Goal: Task Accomplishment & Management: Manage account settings

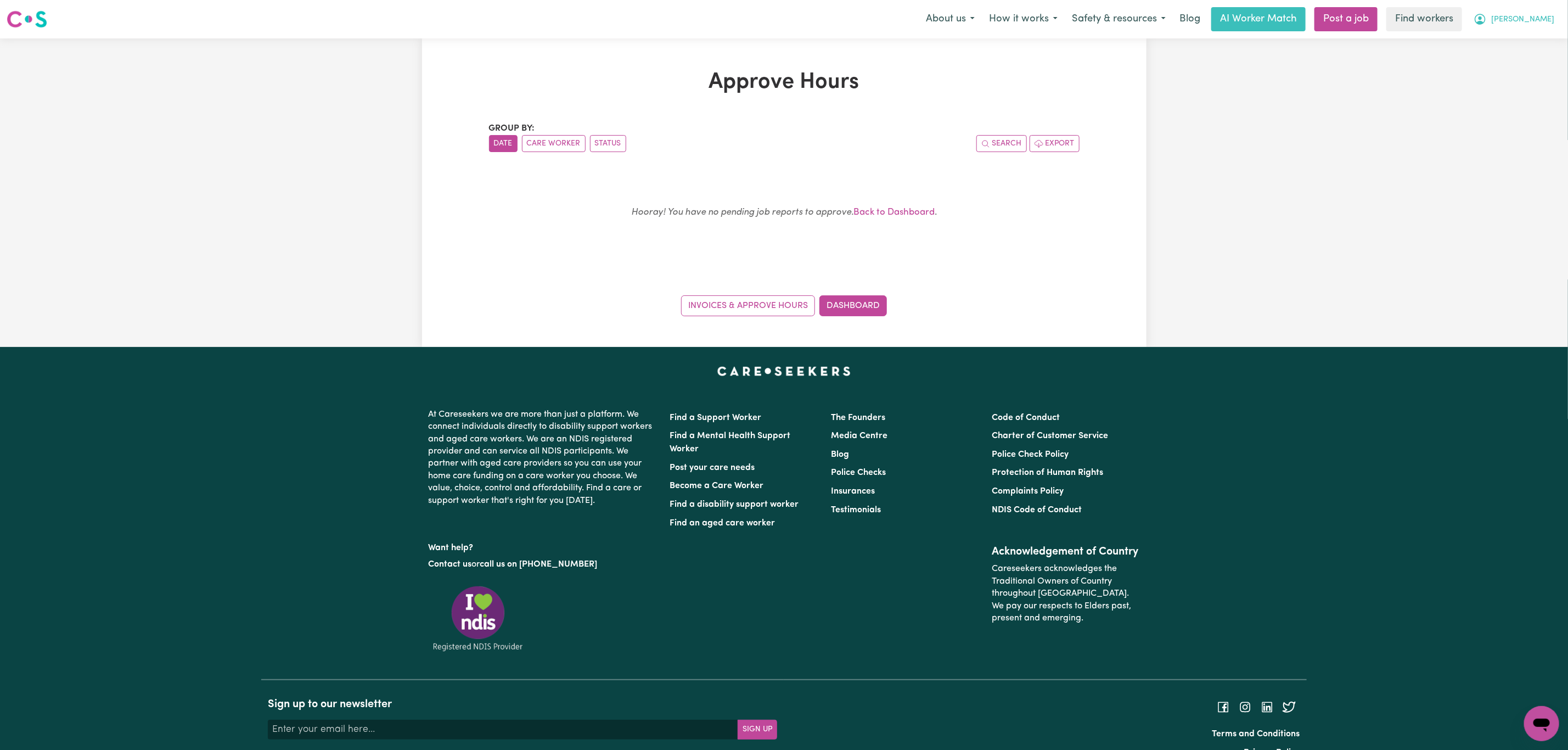
click at [1545, 27] on button "[PERSON_NAME]" at bounding box center [1514, 19] width 95 height 23
click at [1534, 63] on link "Logout" at bounding box center [1517, 63] width 87 height 21
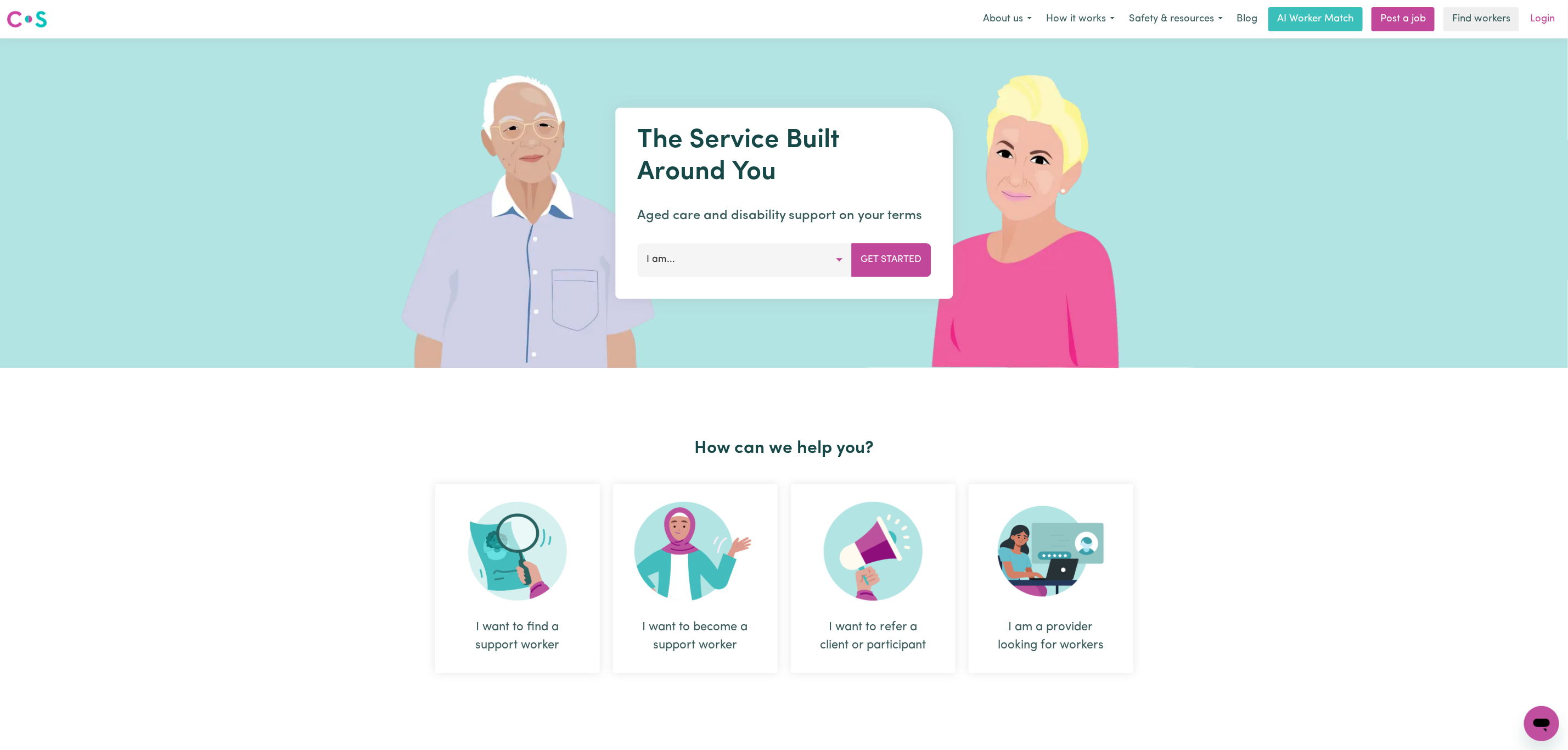
click at [1543, 20] on link "Login" at bounding box center [1542, 19] width 38 height 24
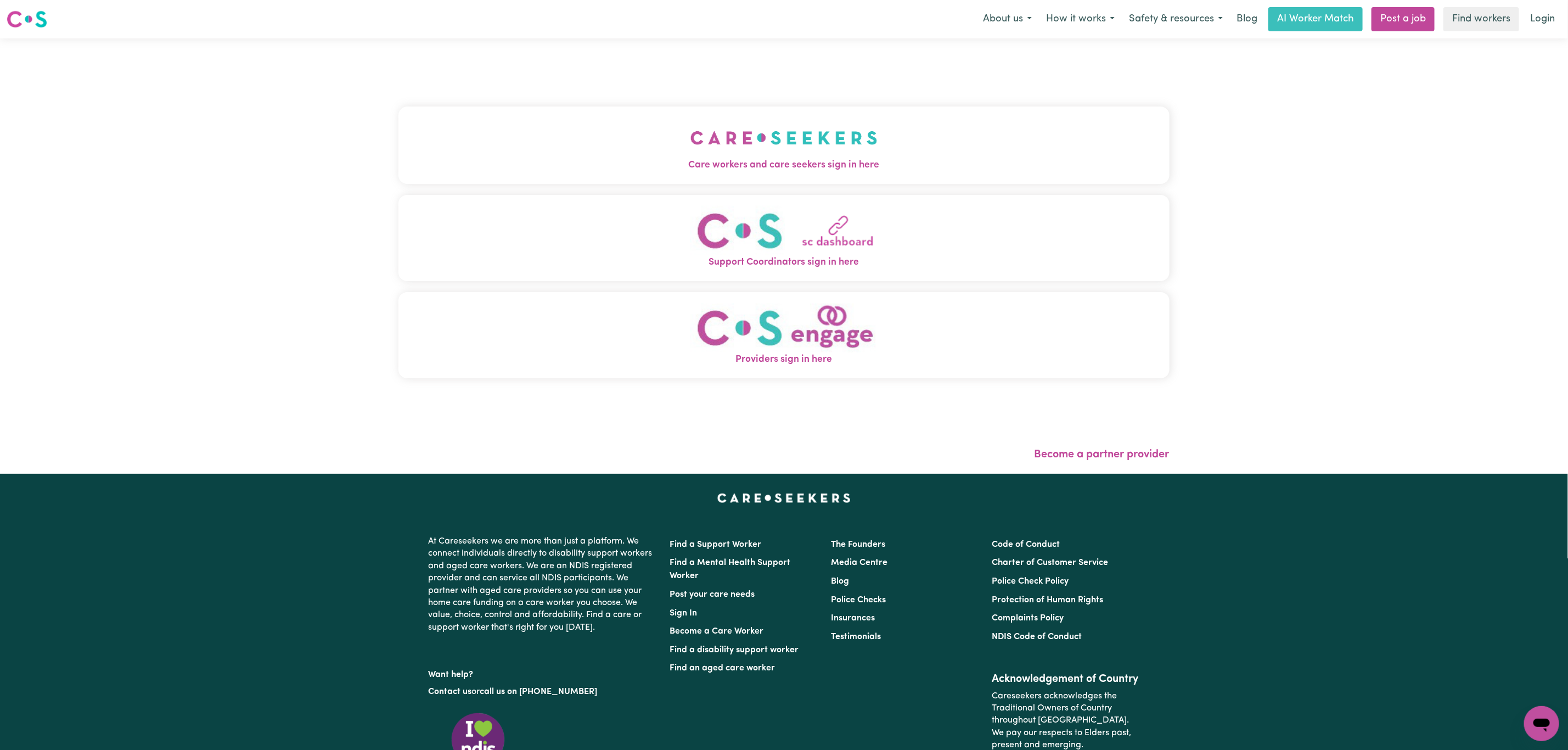
click at [534, 125] on button "Care workers and care seekers sign in here" at bounding box center [784, 144] width 771 height 77
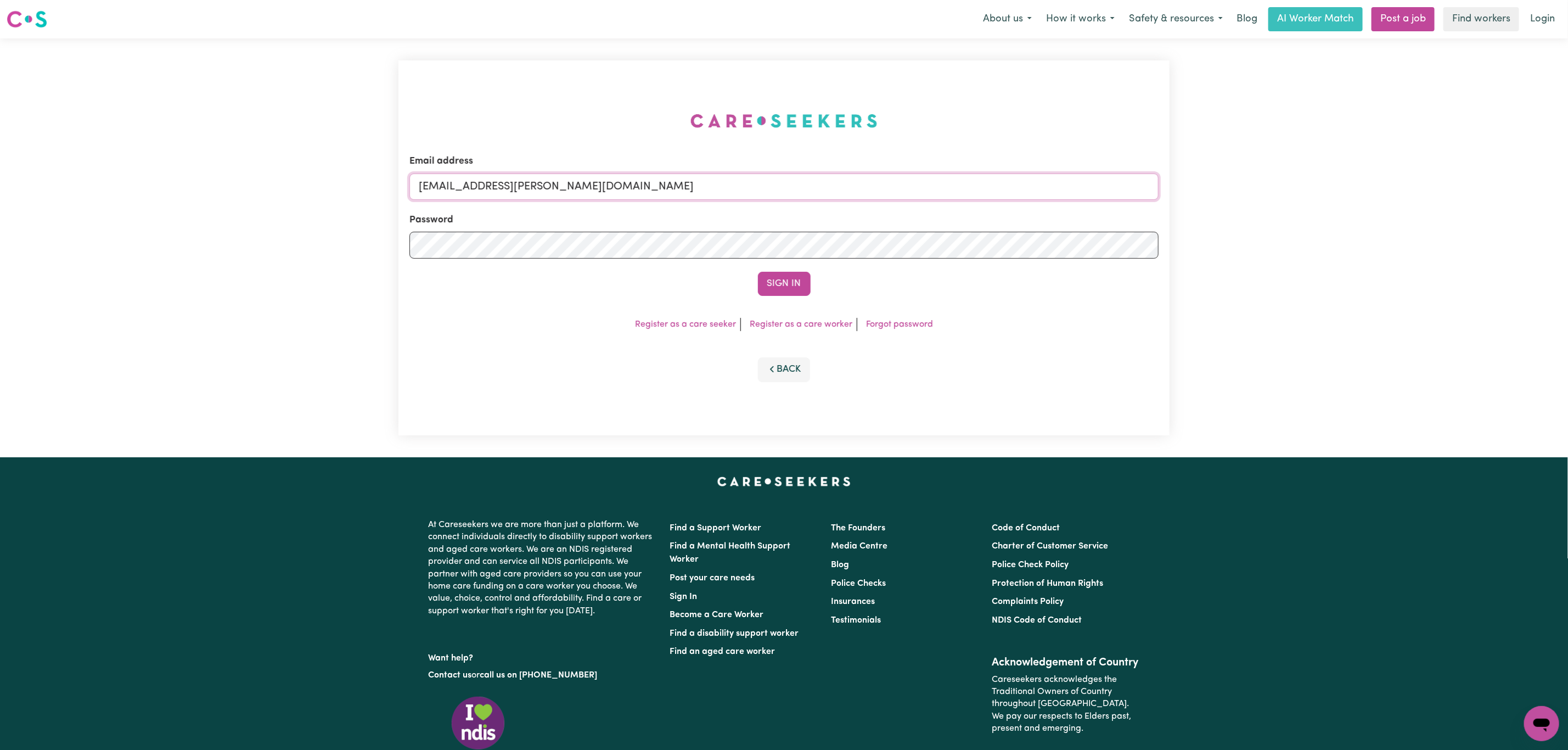
drag, startPoint x: 477, startPoint y: 186, endPoint x: 838, endPoint y: 185, distance: 361.0
click at [838, 185] on input "[EMAIL_ADDRESS][PERSON_NAME][DOMAIN_NAME]" at bounding box center [784, 186] width 749 height 27
click at [475, 192] on input "[EMAIL_ADDRESS][PERSON_NAME][DOMAIN_NAME]" at bounding box center [784, 186] width 749 height 27
drag, startPoint x: 475, startPoint y: 192, endPoint x: 801, endPoint y: 278, distance: 337.2
click at [834, 221] on form "Email address [EMAIL_ADDRESS][PERSON_NAME][DOMAIN_NAME] Password Sign In" at bounding box center [784, 225] width 749 height 142
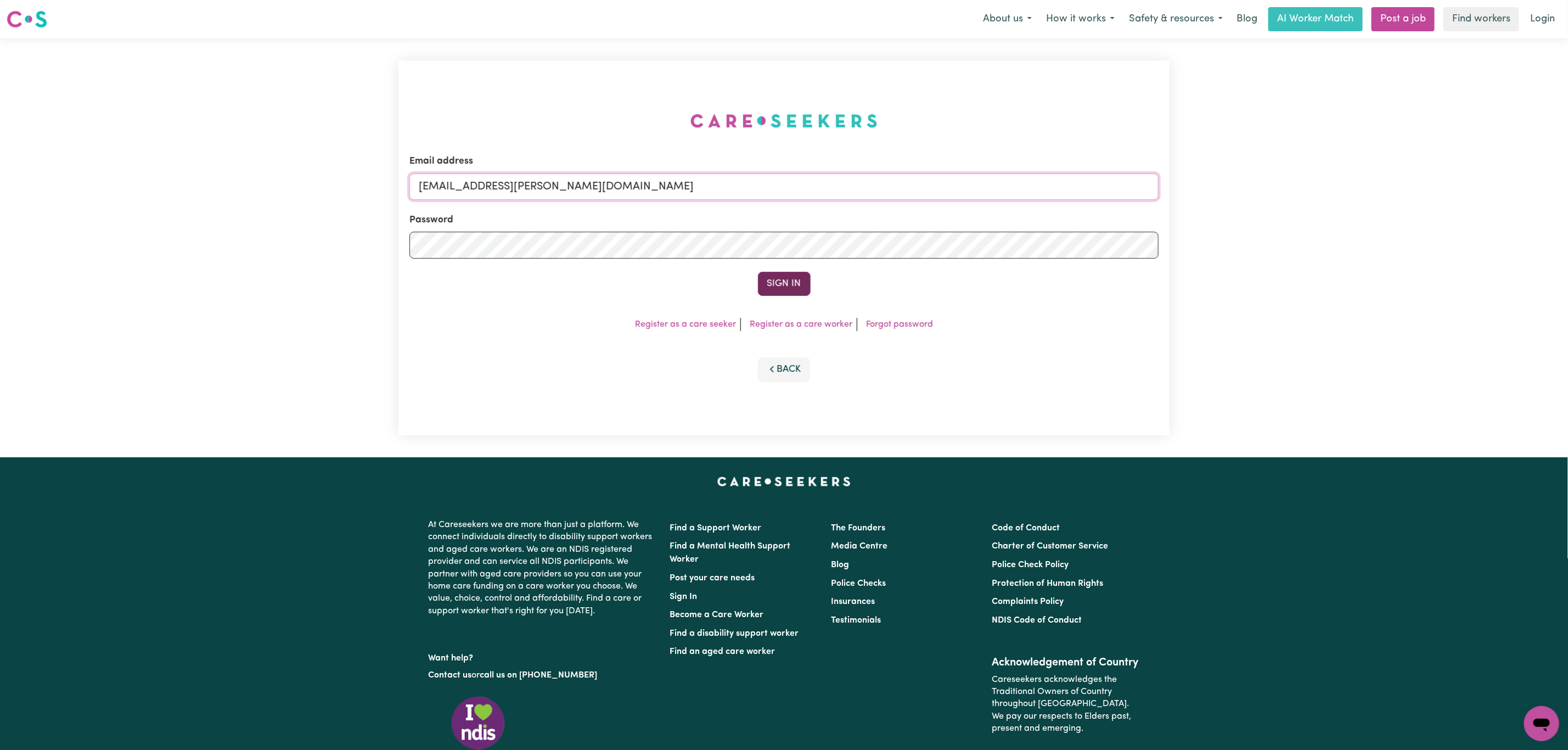
paste input "MariaBourboulasTrilogyCare"
type input "[EMAIL_ADDRESS][DOMAIN_NAME]"
click at [763, 277] on button "Sign In" at bounding box center [784, 284] width 52 height 24
